Goal: Task Accomplishment & Management: Manage account settings

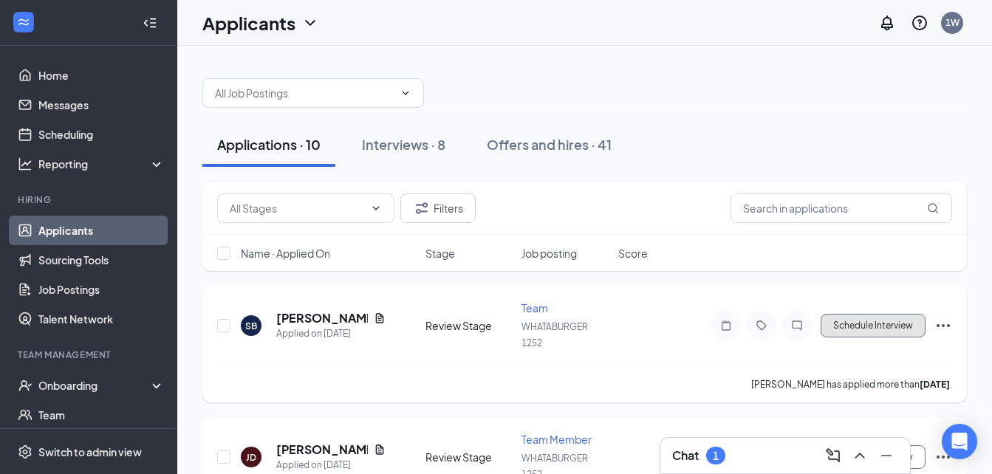
click at [900, 332] on button "Schedule Interview" at bounding box center [872, 326] width 105 height 24
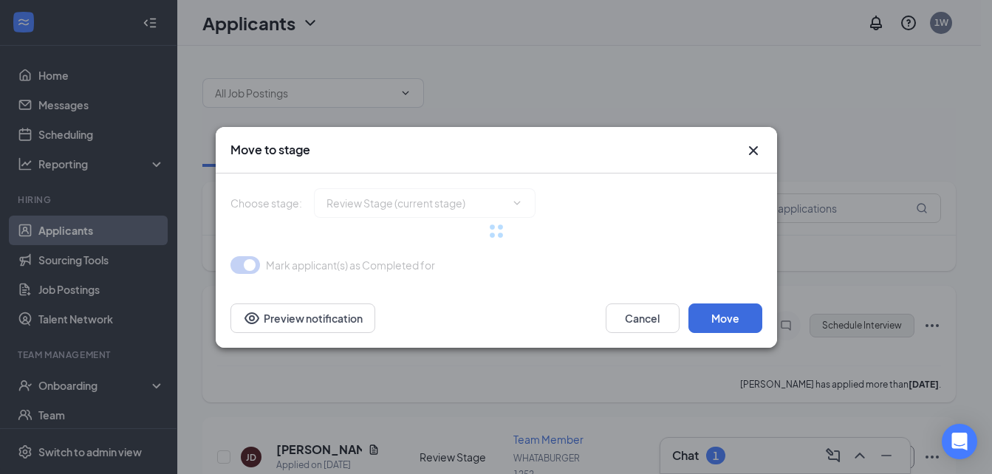
type input "Onsite Interview (next stage)"
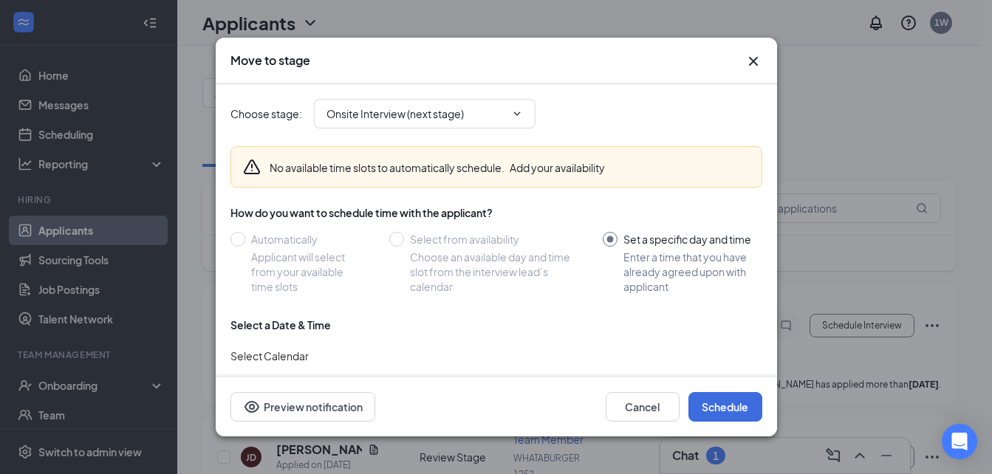
click at [718, 393] on button "Schedule" at bounding box center [725, 407] width 74 height 30
click at [100, 136] on link "Scheduling" at bounding box center [101, 135] width 126 height 30
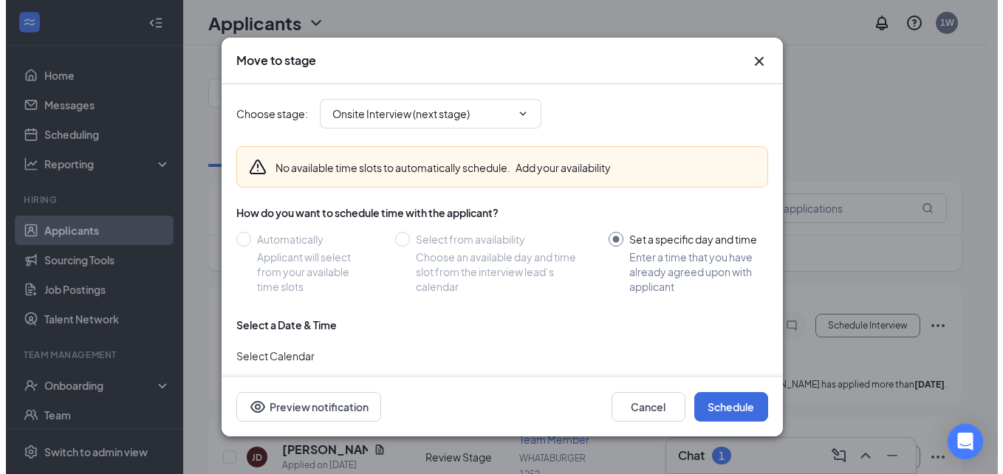
click icon "ChevronDown"
click icon "Settings"
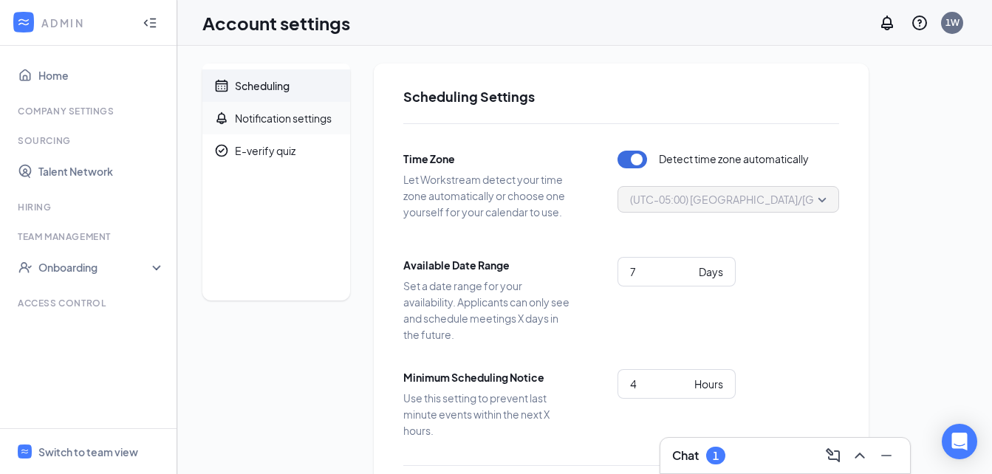
click at [324, 119] on div "Notification settings" at bounding box center [283, 118] width 97 height 15
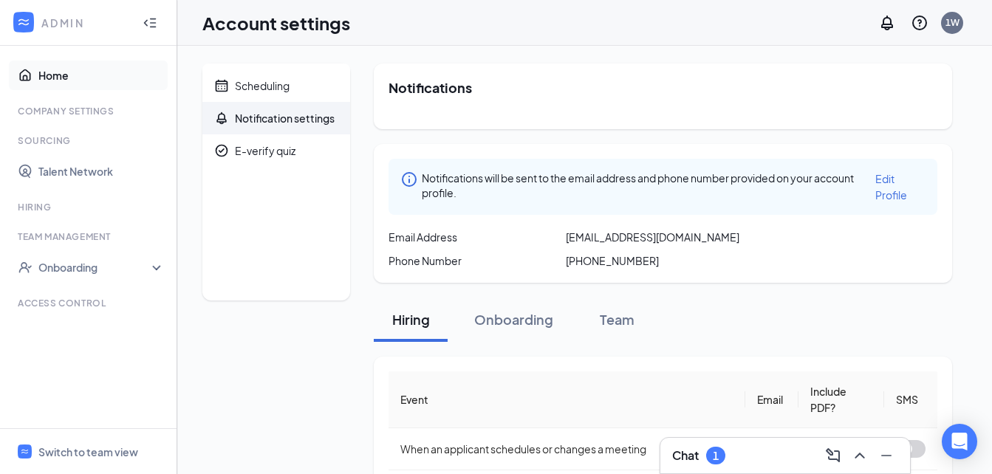
click at [69, 78] on link "Home" at bounding box center [101, 76] width 126 height 30
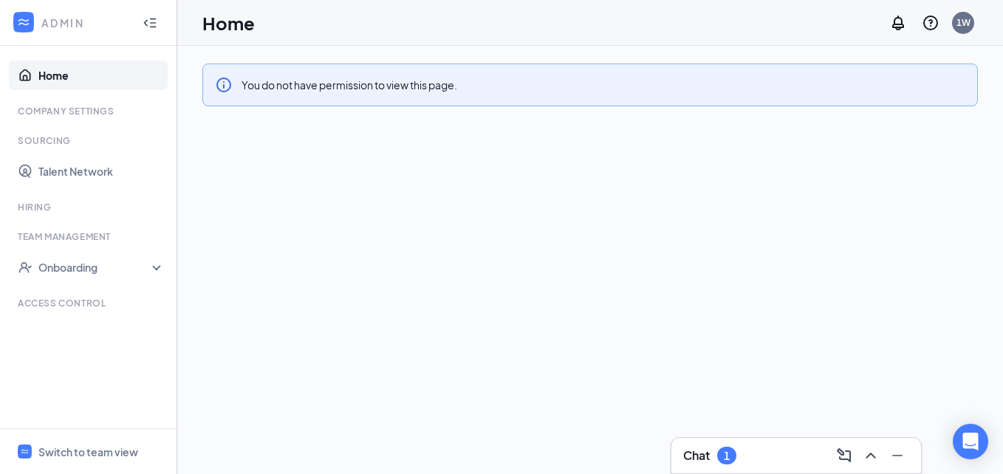
click at [78, 297] on div "Access control" at bounding box center [90, 303] width 144 height 13
click at [62, 457] on div "Switch to team view" at bounding box center [88, 451] width 100 height 15
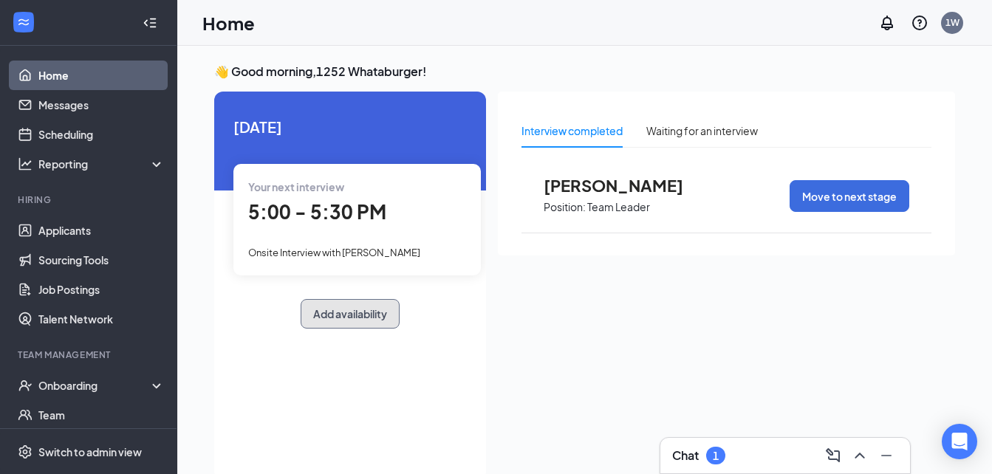
click at [348, 324] on button "Add availability" at bounding box center [350, 314] width 99 height 30
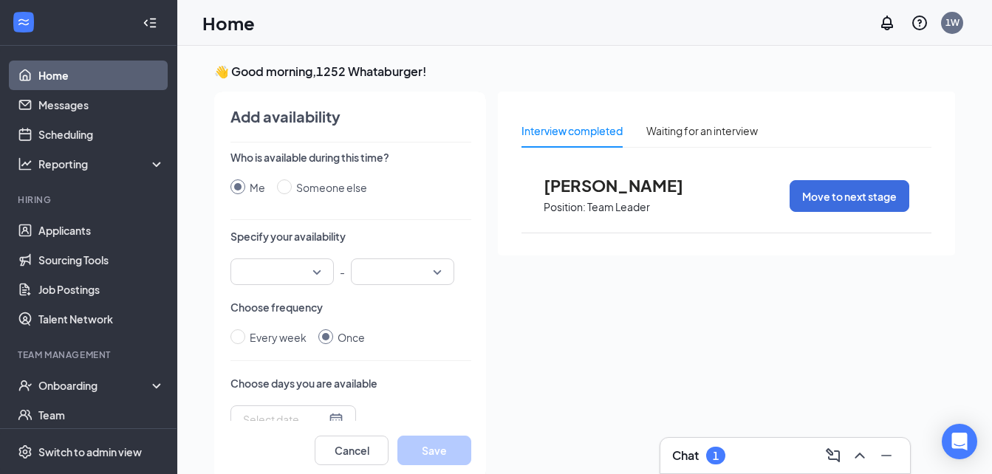
scroll to position [6, 0]
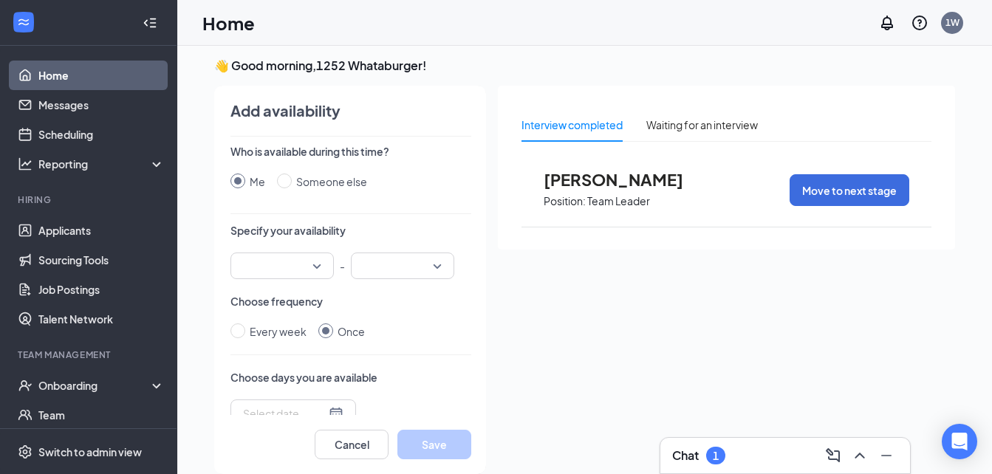
click at [312, 259] on input "search" at bounding box center [276, 265] width 75 height 25
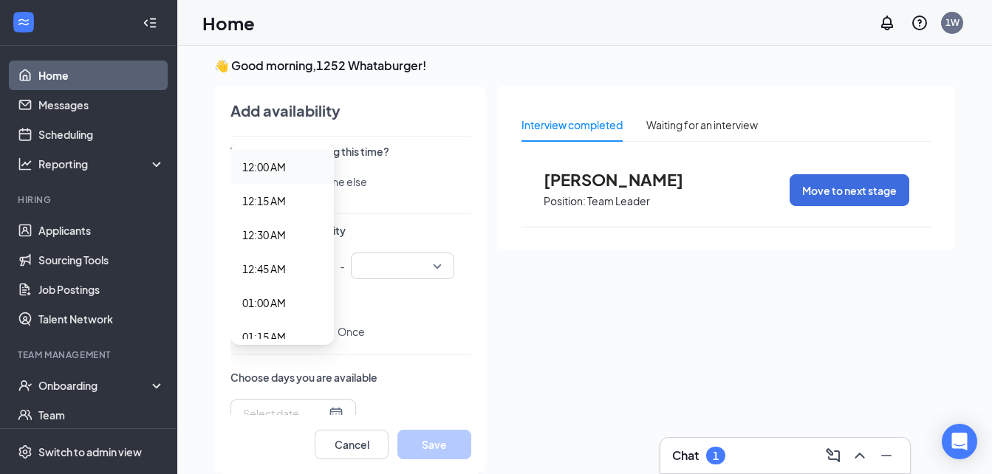
click at [306, 273] on span "12:45 AM" at bounding box center [282, 269] width 80 height 16
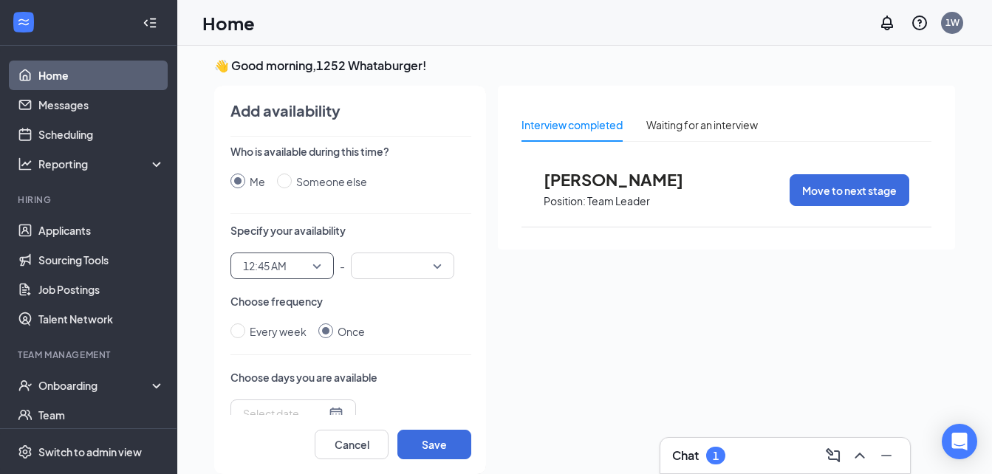
click at [320, 269] on span "12:45 AM" at bounding box center [282, 266] width 78 height 22
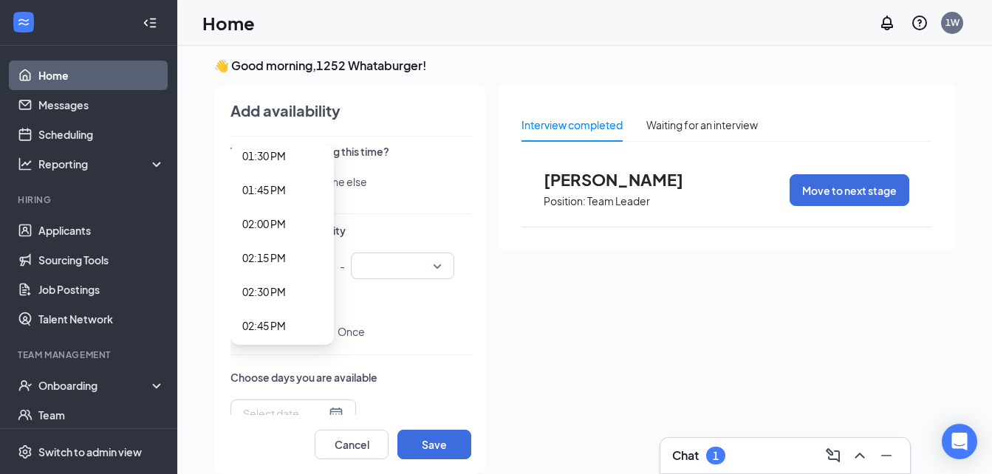
scroll to position [3073, 0]
click at [240, 312] on div "11:45 PM" at bounding box center [281, 322] width 103 height 34
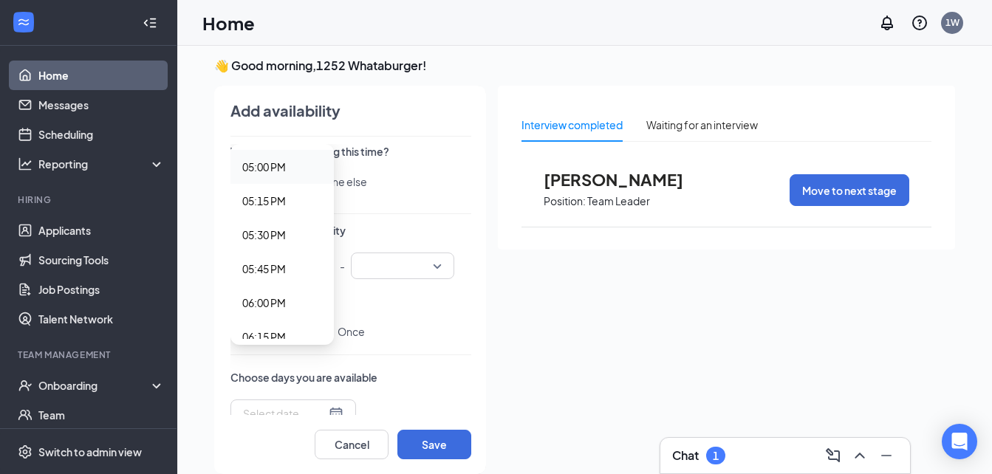
scroll to position [2242, 0]
click at [293, 166] on span "04:30 PM" at bounding box center [282, 167] width 80 height 16
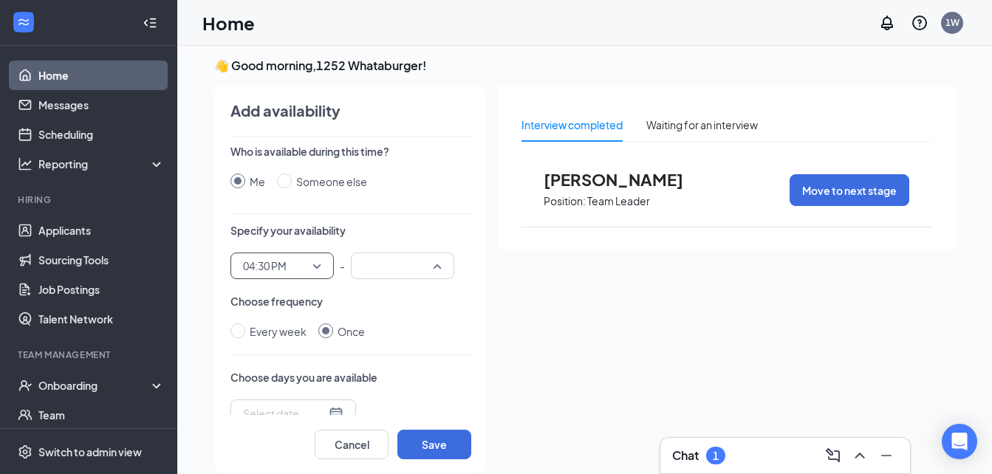
click at [431, 269] on input "search" at bounding box center [397, 265] width 75 height 25
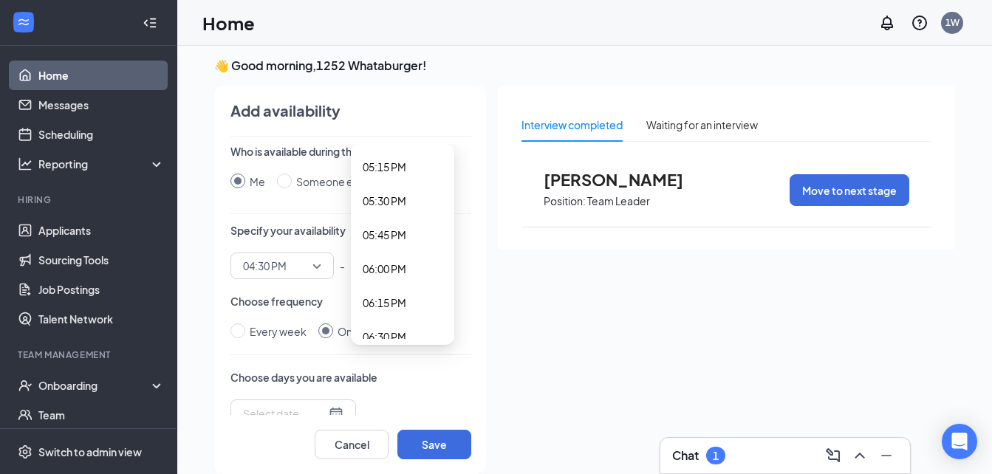
scroll to position [2310, 0]
click at [416, 165] on span "05:00 PM" at bounding box center [403, 167] width 80 height 16
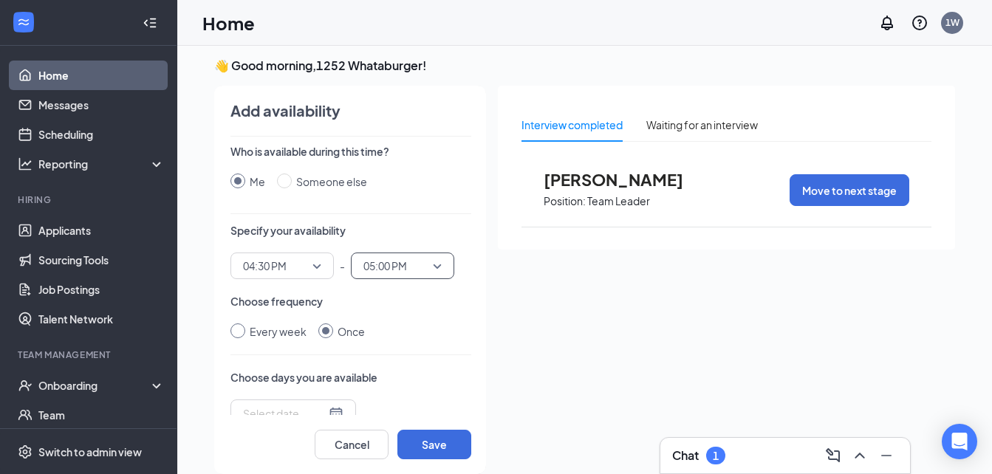
click at [232, 328] on input "Every week" at bounding box center [237, 330] width 15 height 15
radio input "true"
radio input "false"
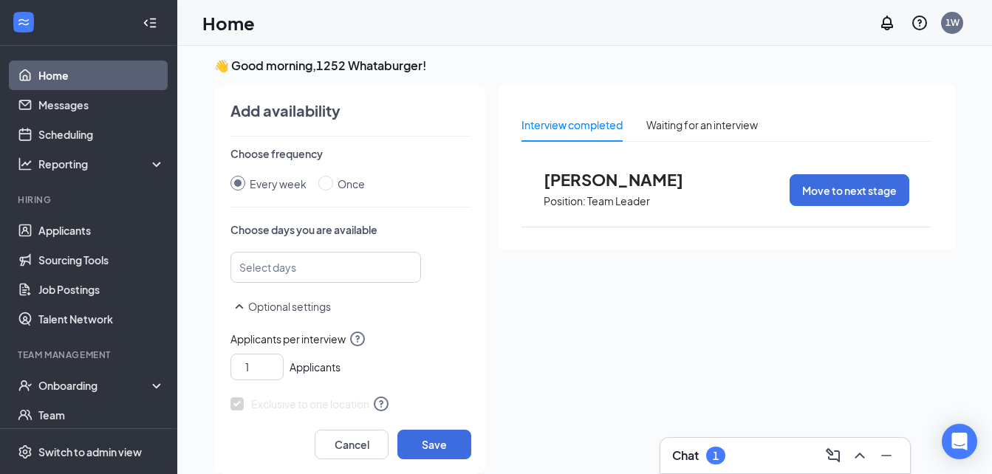
scroll to position [187, 0]
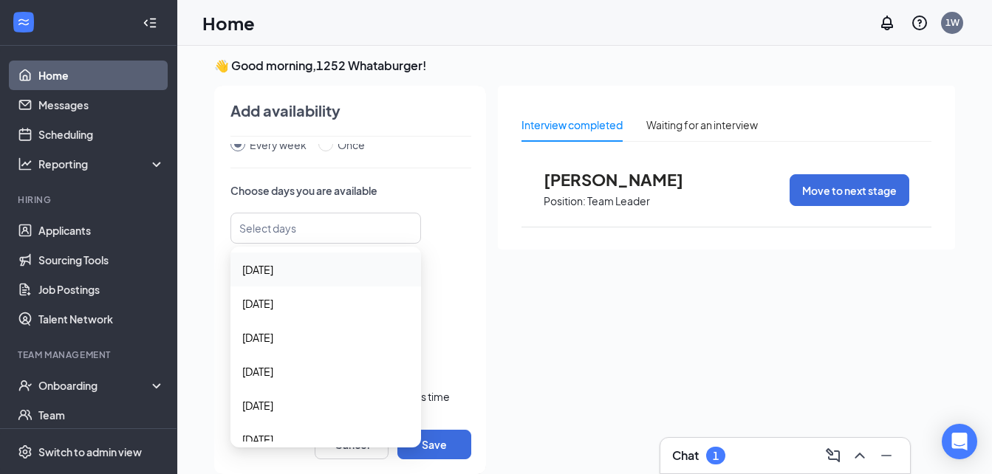
click at [338, 243] on div "Select days" at bounding box center [325, 228] width 190 height 31
click at [262, 405] on span "[DATE]" at bounding box center [257, 405] width 31 height 16
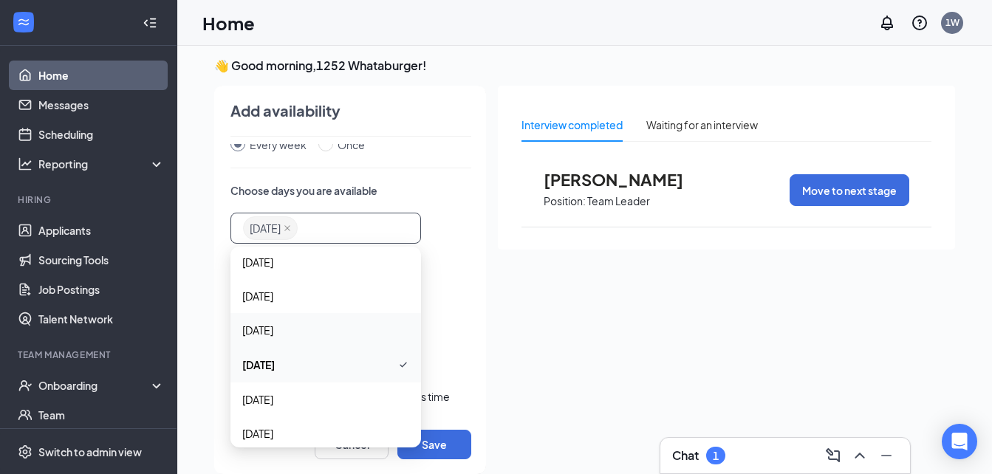
scroll to position [48, 0]
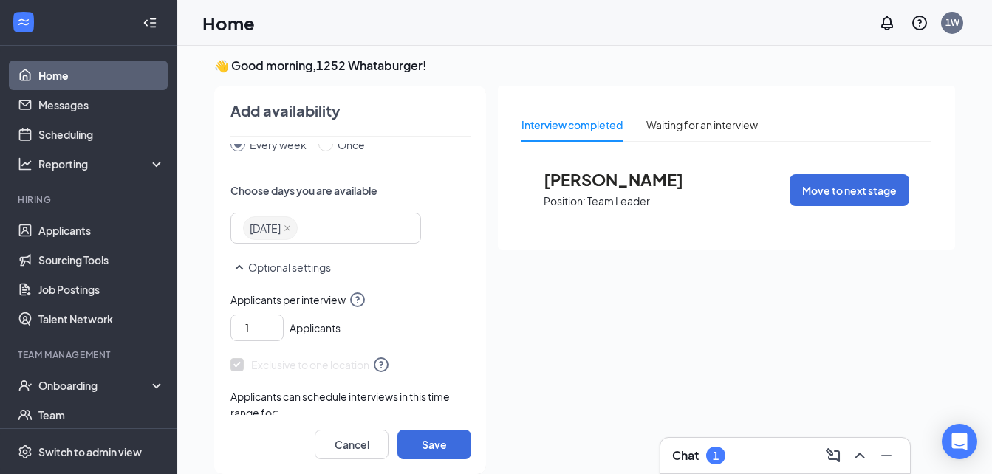
click at [439, 303] on span "Applicants per interview" at bounding box center [350, 300] width 241 height 18
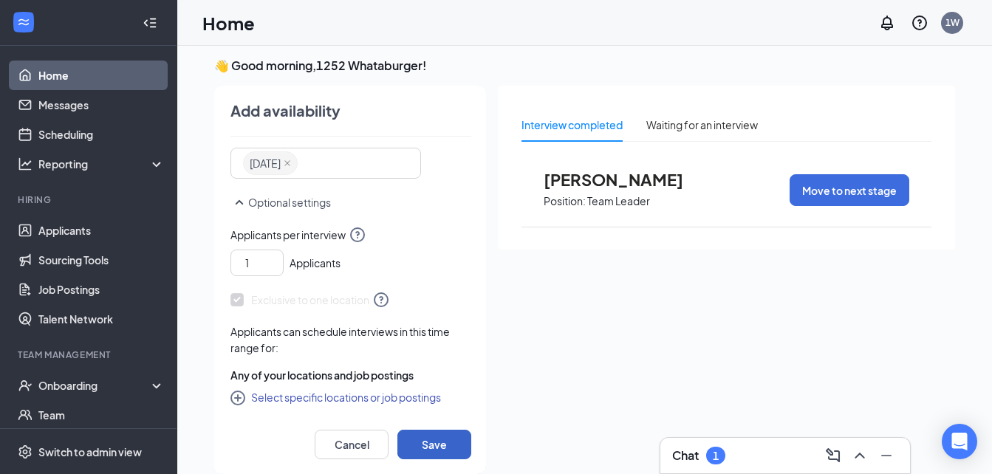
click at [432, 436] on button "Save" at bounding box center [434, 445] width 74 height 30
radio input "false"
radio input "true"
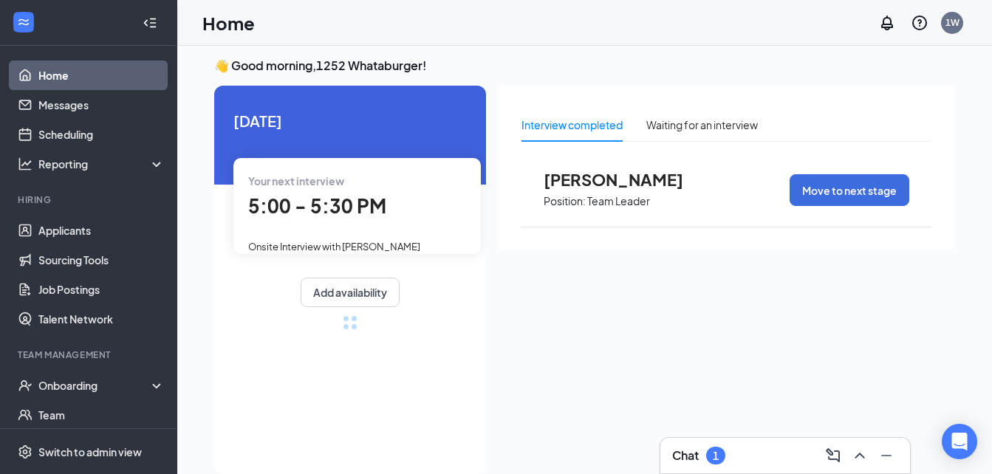
scroll to position [249, 0]
click at [371, 230] on div "Your next interview 5:00 - 5:30 PM Onsite Interview with [PERSON_NAME]" at bounding box center [356, 213] width 247 height 111
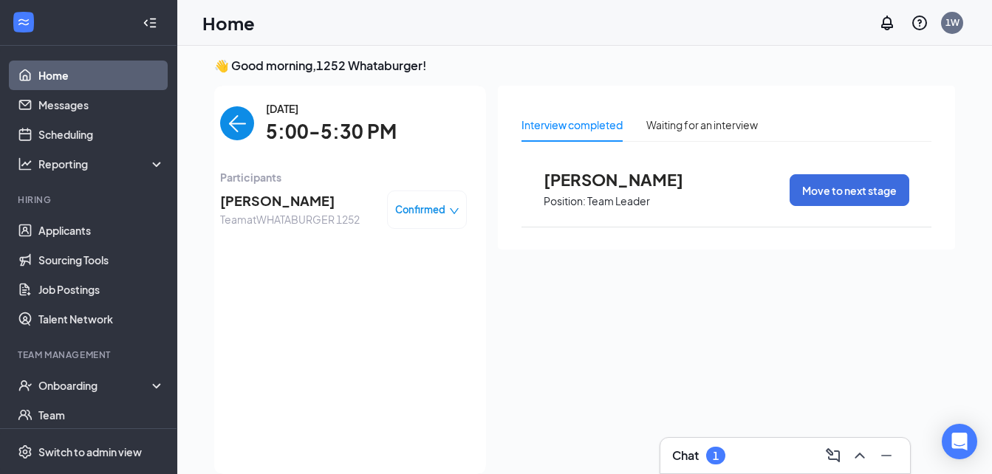
scroll to position [252, 0]
click at [255, 135] on div "[DATE] 5:00-5:30 PM" at bounding box center [343, 123] width 247 height 47
click at [225, 116] on img "back-button" at bounding box center [237, 123] width 34 height 34
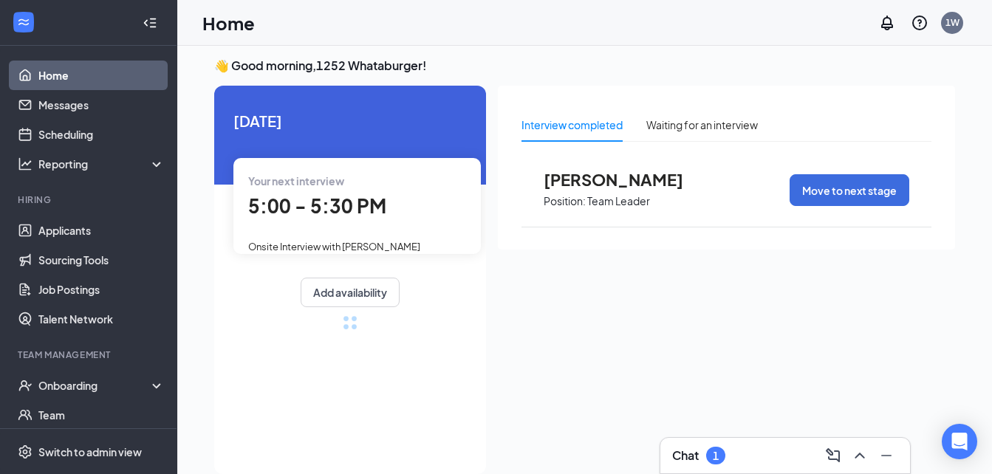
scroll to position [249, 0]
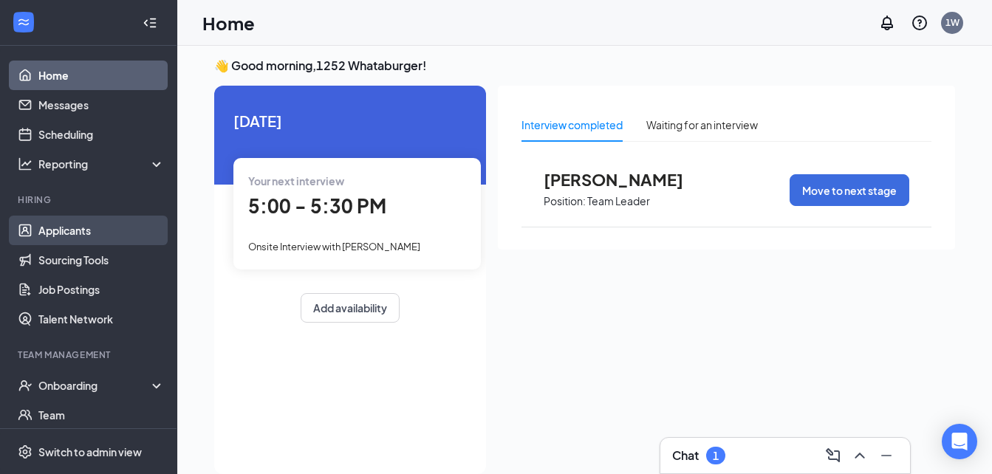
click at [61, 234] on link "Applicants" at bounding box center [101, 231] width 126 height 30
